Goal: Complete application form

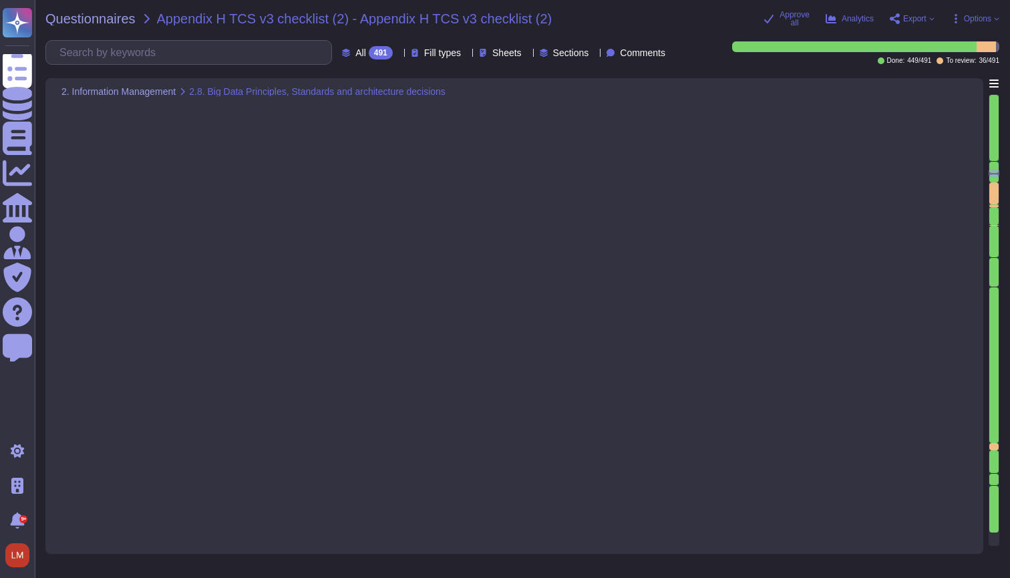
type textarea "The TeamViewer SaaS solution can be administered through a web interface. TeamV…"
type textarea "Product features of TeamViewer Remote Management include the following: Monitor…"
type textarea "Customer data is backed up and monitored by Operations staff for completeness a…"
type textarea "Automated backup systems are in place to perform scheduled replication of produ…"
type textarea "Teamviewer uses multifactor authentication as its primary form of authenticatio…"
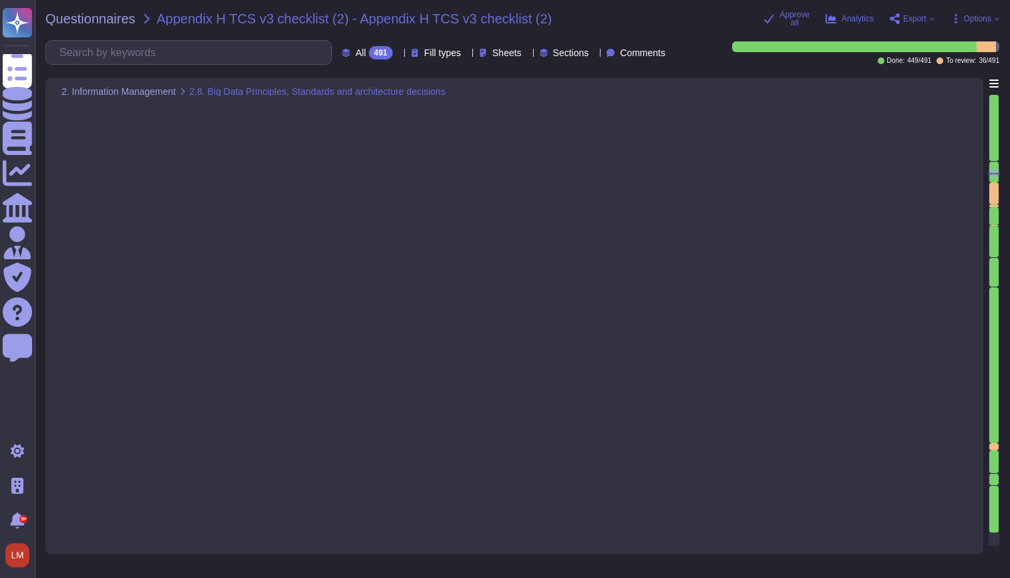
type textarea "Loremips dolo si ametcon, adipiscin, eli seddoe te incididunt utla etd magnaali…"
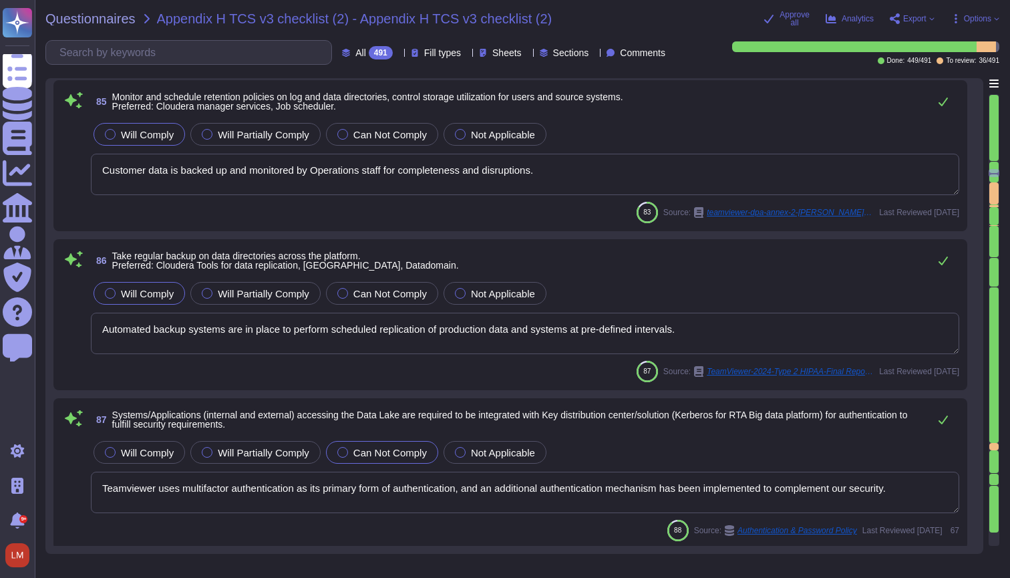
scroll to position [14679, 0]
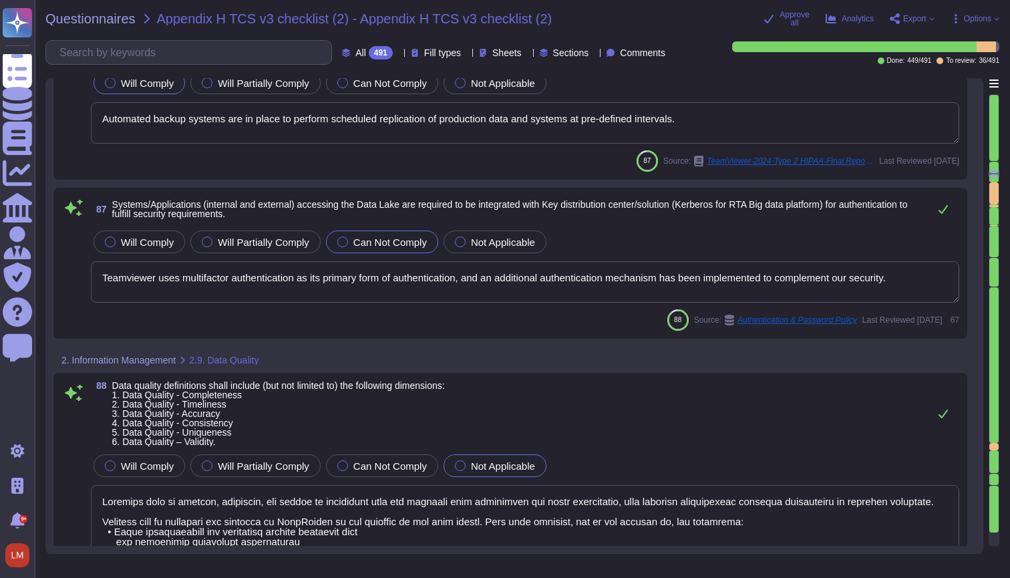
type textarea "LoreMipsum do s ametco adipiscingel seddo eiusm tem incididu utl etdolo mag ali…"
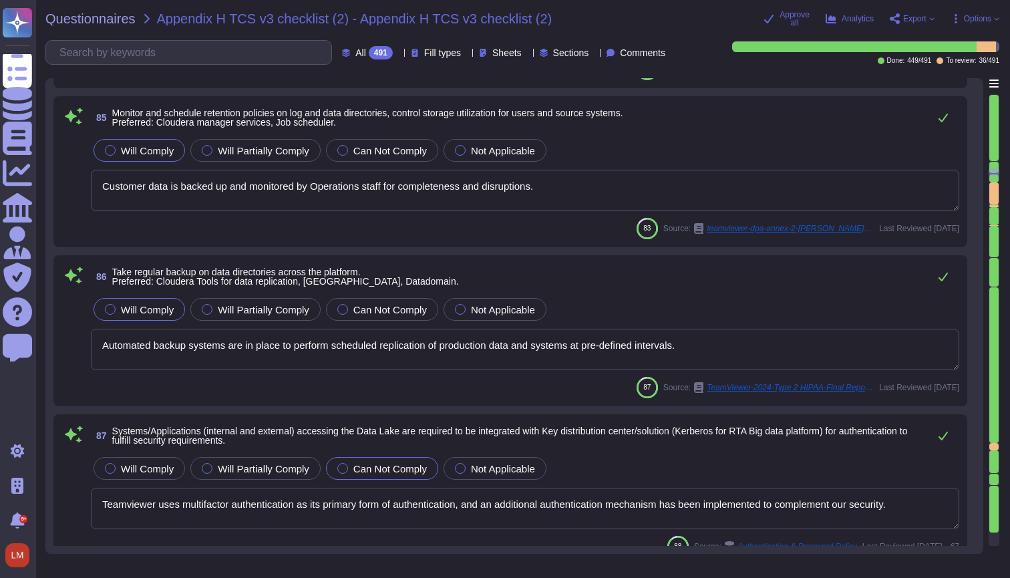
type textarea "The TeamViewer SaaS solution can be administered through a web interface. TeamV…"
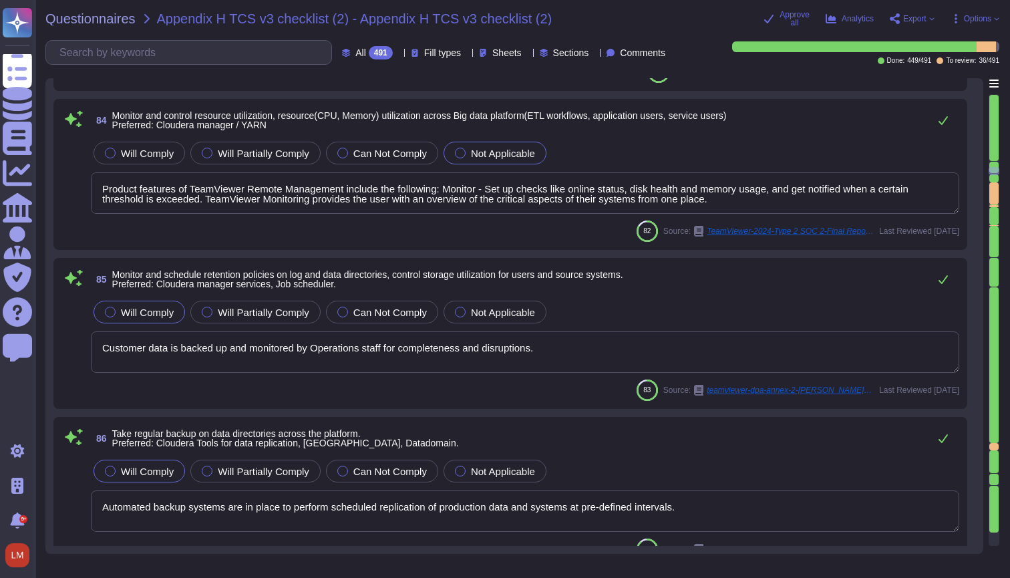
type textarea "Data flow diagrams, process flowcharts, narratives and procedures manuals are d…"
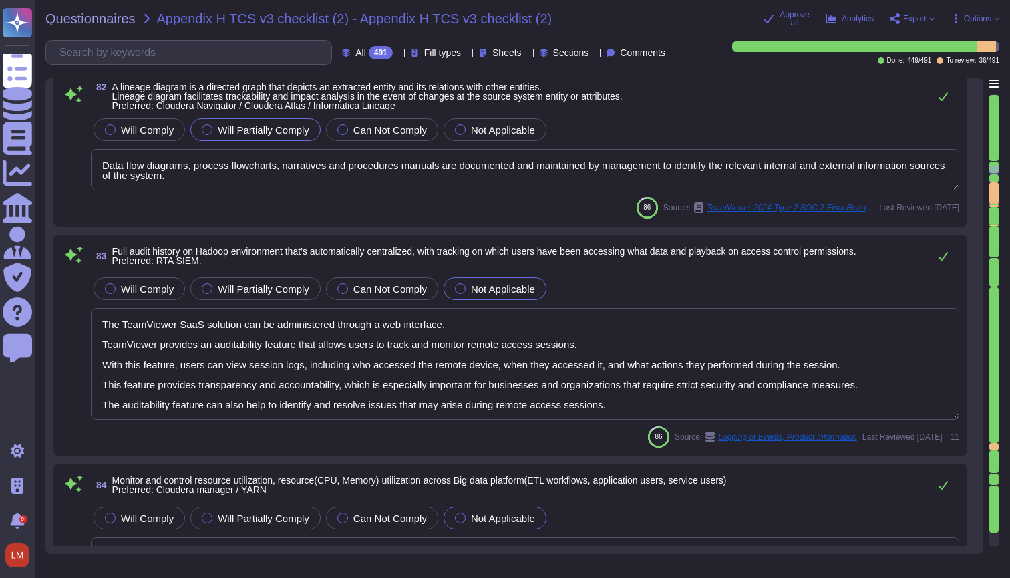
type textarea "Depending on the use-case, TeamViewer is using Secure Key Management Systems an…"
type textarea "TeamViewer does have a data classification Policy. Classification and appropria…"
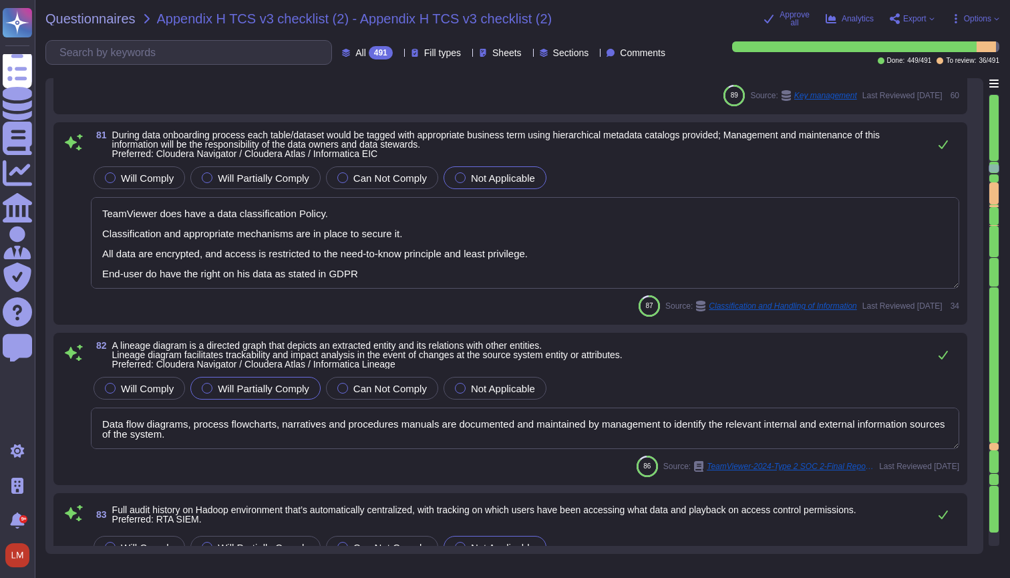
type textarea "TLS/SSL certificates are used to encrypt traffic over the Internet. Bitsight an…"
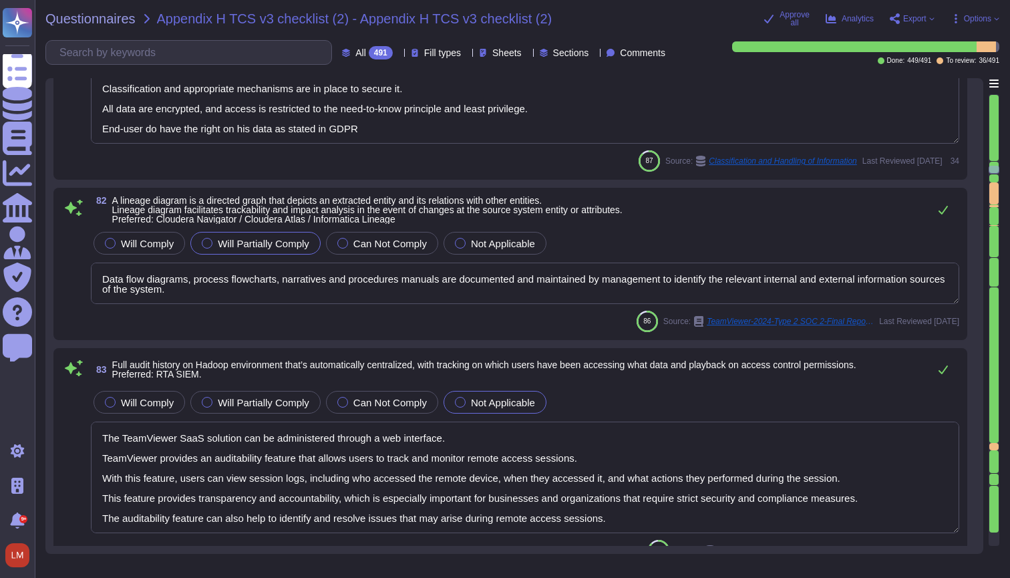
type textarea "Automated backup systems are in place to perform scheduled replication of produ…"
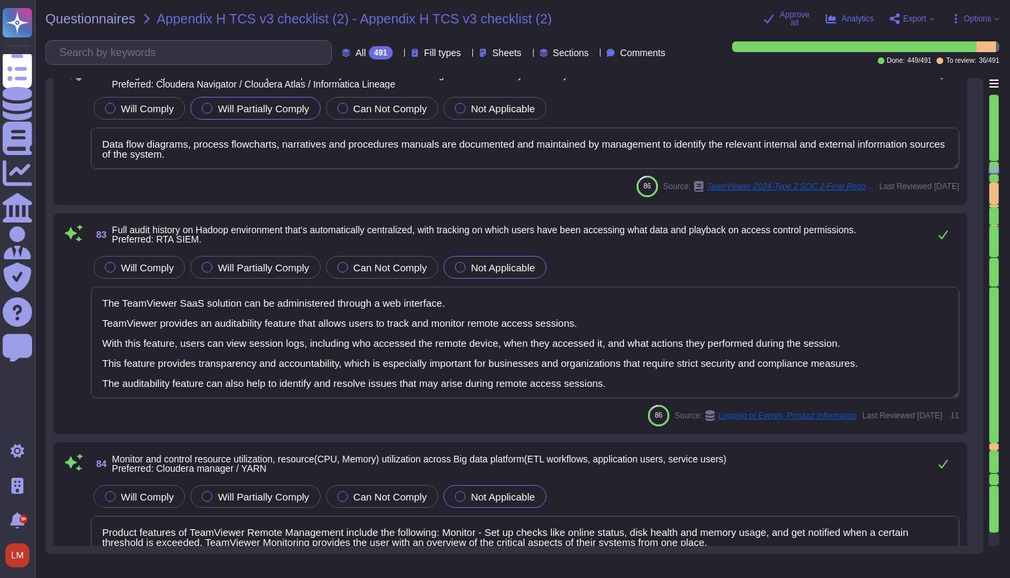
type textarea "Teamviewer uses multifactor authentication as its primary form of authenticatio…"
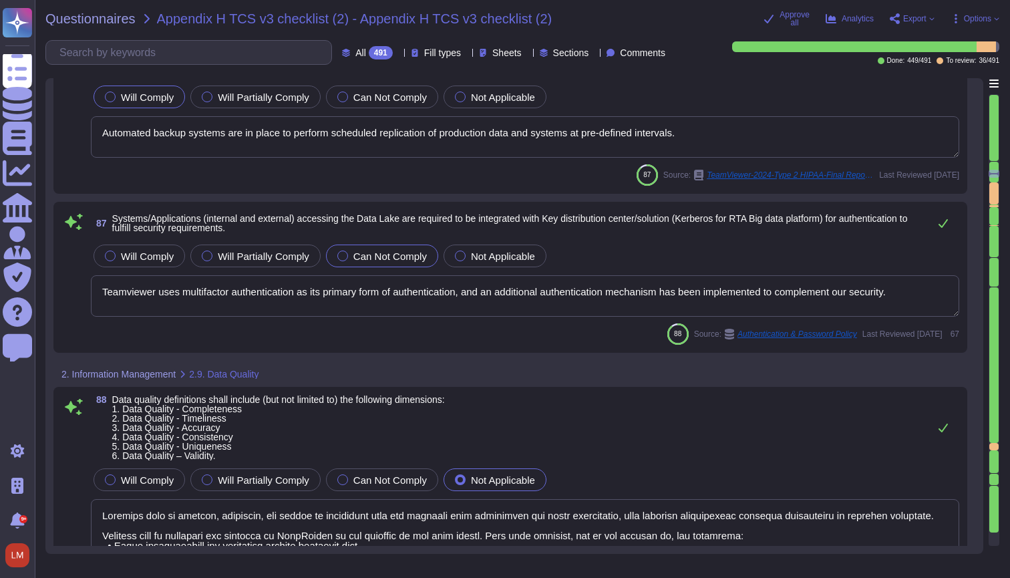
type textarea "Loremips dolo si ametcon, adipiscin, eli seddoe te incididunt utla etd magnaali…"
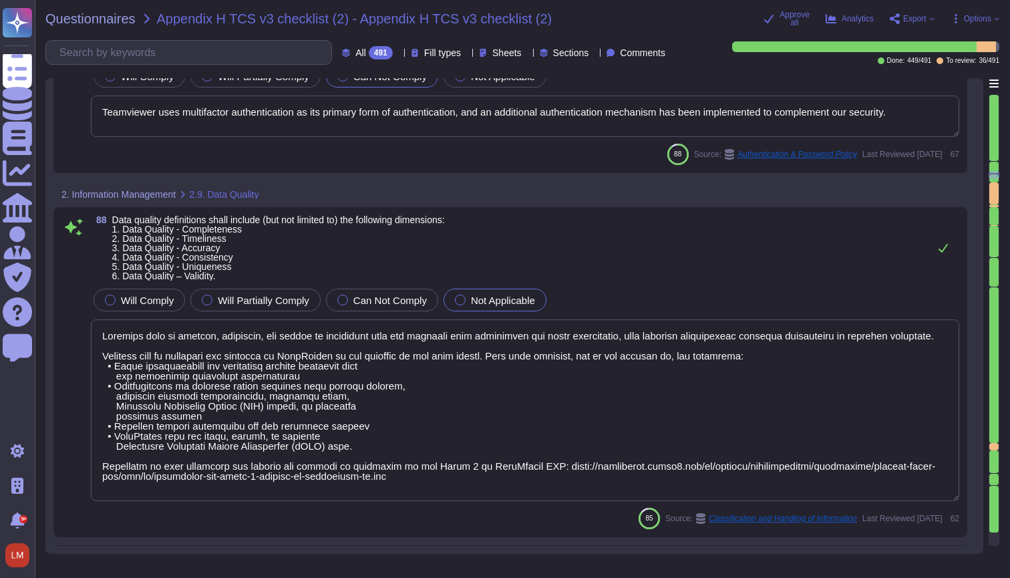
type textarea "LoreMipsum do s ametco adipiscingel seddo eiusm tem incididu utl etdolo mag ali…"
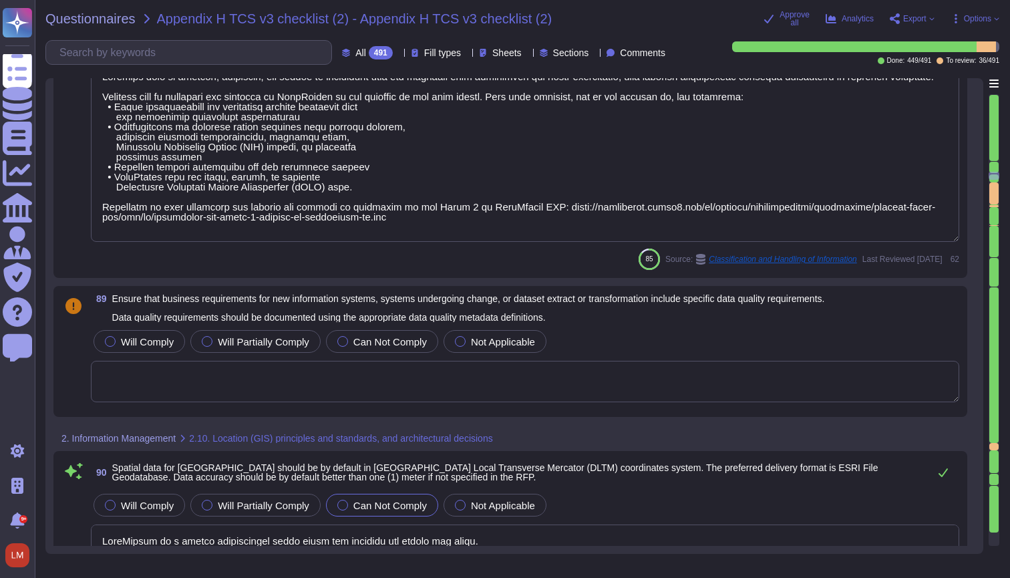
type textarea "Most elements in TeamViewer screens meet the necessary color contrast requireme…"
type textarea "TeamViewer Remote Management provides users with the ability to monitor its dev…"
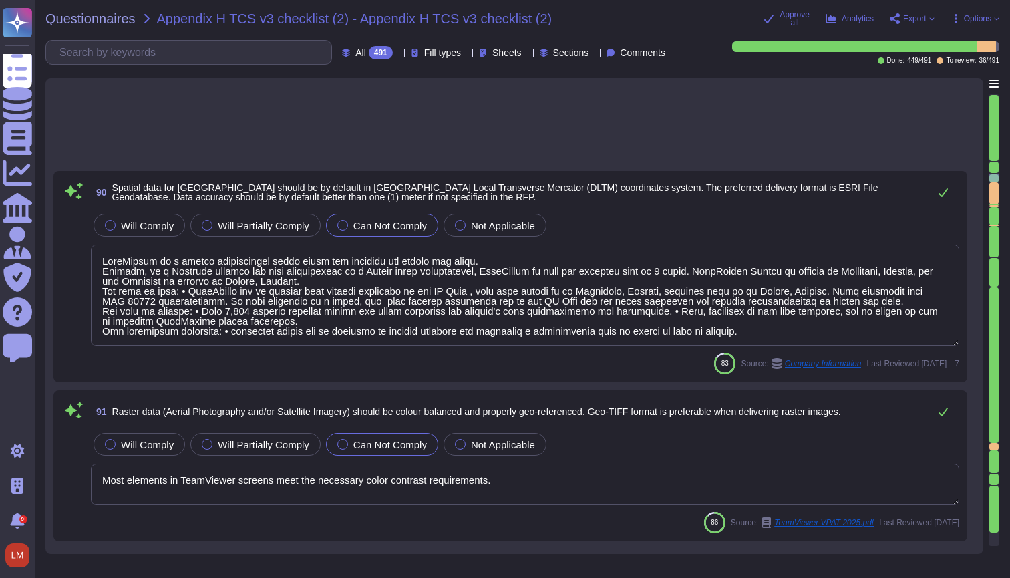
type textarea "Using the TeamViewer API, you can integrate TeamViewer functionality into other…"
type textarea "Available"
type textarea "You may choose not to provide your personal data or provide incomplete personal…"
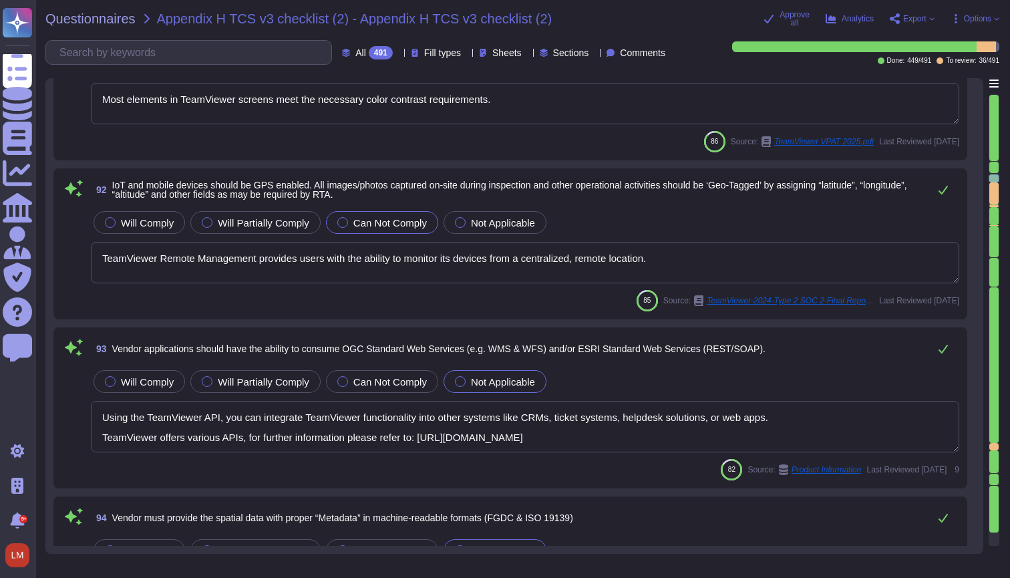
type textarea "Loremips dolo si ametcon, adipiscin, eli seddoe te incididunt utla etd magnaali…"
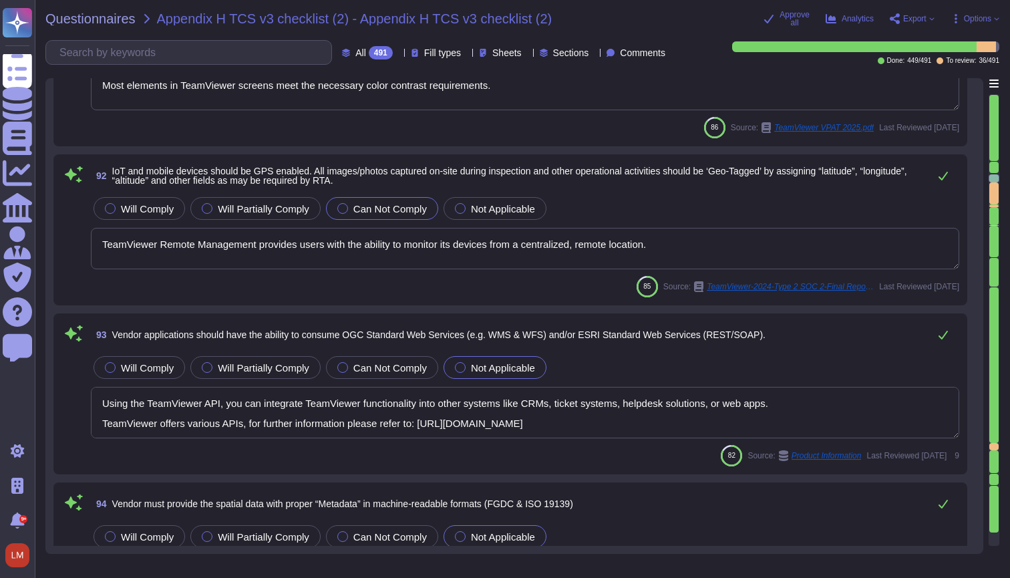
scroll to position [15959, 0]
